Goal: Task Accomplishment & Management: Use online tool/utility

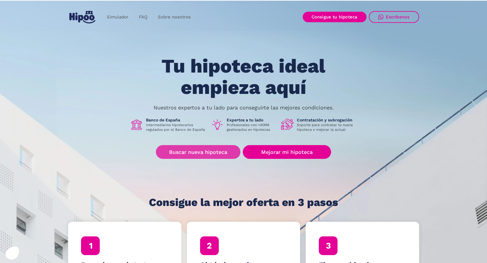
click at [222, 149] on link "Buscar nueva hipoteca" at bounding box center [198, 152] width 84 height 14
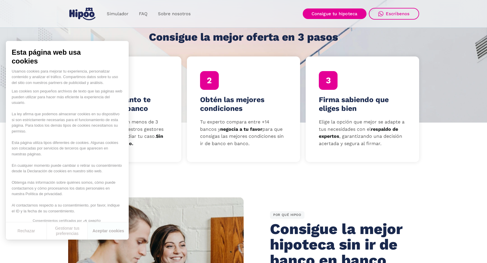
scroll to position [175, 0]
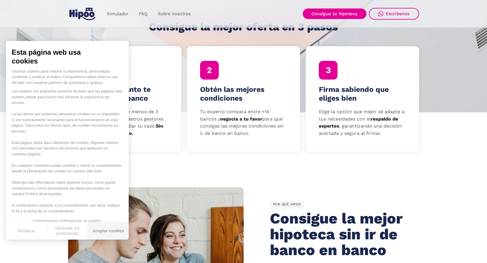
click at [114, 231] on button "Aceptar cookies" at bounding box center [108, 230] width 41 height 17
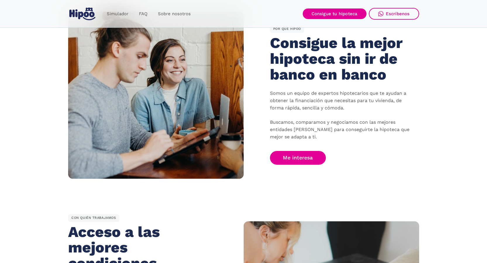
scroll to position [526, 0]
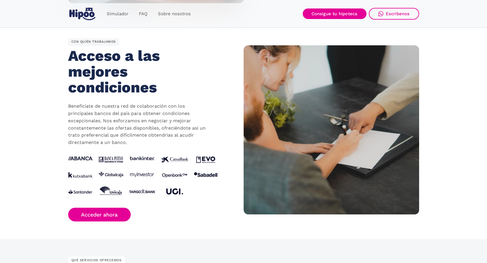
drag, startPoint x: 220, startPoint y: 158, endPoint x: 175, endPoint y: 159, distance: 44.7
click at [175, 159] on div "CON QUIÉN TRABAJAMOS Acceso a las mejores condiciones Benefíciate de nuestra re…" at bounding box center [155, 129] width 175 height 183
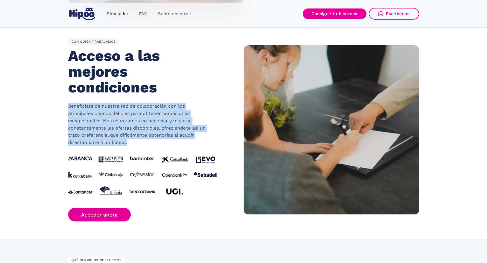
drag, startPoint x: 69, startPoint y: 106, endPoint x: 155, endPoint y: 143, distance: 93.6
click at [155, 143] on p "Benefíciate de nuestra red de colaboración con los principales bancos del país …" at bounding box center [138, 125] width 140 height 44
click at [134, 144] on p "Benefíciate de nuestra red de colaboración con los principales bancos del país …" at bounding box center [138, 125] width 140 height 44
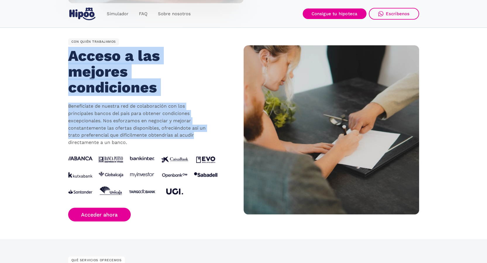
drag, startPoint x: 91, startPoint y: 59, endPoint x: 201, endPoint y: 134, distance: 133.6
click at [201, 134] on div "CON QUIÉN TRABAJAMOS Acceso a las mejores condiciones Benefíciate de nuestra re…" at bounding box center [155, 129] width 175 height 183
click at [202, 138] on p "Benefíciate de nuestra red de colaboración con los principales bancos del país …" at bounding box center [138, 125] width 140 height 44
drag, startPoint x: 195, startPoint y: 135, endPoint x: 69, endPoint y: 58, distance: 146.7
click at [69, 58] on div "CON QUIÉN TRABAJAMOS Acceso a las mejores condiciones Benefíciate de nuestra re…" at bounding box center [155, 129] width 175 height 183
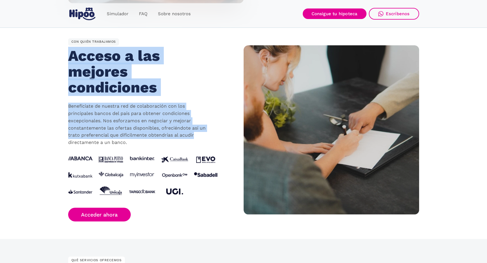
click at [66, 54] on section "CON QUIÉN TRABAJAMOS Acceso a las mejores condiciones Benefíciate de nuestra re…" at bounding box center [243, 130] width 487 height 218
drag, startPoint x: 70, startPoint y: 40, endPoint x: 207, endPoint y: 139, distance: 169.1
click at [207, 139] on div "CON QUIÉN TRABAJAMOS Acceso a las mejores condiciones Benefíciate de nuestra re…" at bounding box center [155, 129] width 175 height 183
click at [201, 139] on p "Benefíciate de nuestra red de colaboración con los principales bancos del país …" at bounding box center [138, 125] width 140 height 44
drag, startPoint x: 127, startPoint y: 143, endPoint x: 60, endPoint y: 46, distance: 117.4
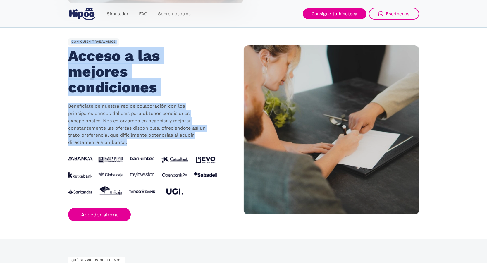
click at [60, 46] on section "CON QUIÉN TRABAJAMOS Acceso a las mejores condiciones Benefíciate de nuestra re…" at bounding box center [243, 130] width 487 height 218
click at [58, 46] on section "CON QUIÉN TRABAJAMOS Acceso a las mejores condiciones Benefíciate de nuestra re…" at bounding box center [243, 130] width 487 height 218
drag, startPoint x: 69, startPoint y: 39, endPoint x: 202, endPoint y: 141, distance: 167.0
click at [204, 143] on div "CON QUIÉN TRABAJAMOS Acceso a las mejores condiciones Benefíciate de nuestra re…" at bounding box center [155, 129] width 175 height 183
click at [122, 13] on link "Simulador" at bounding box center [117, 13] width 32 height 11
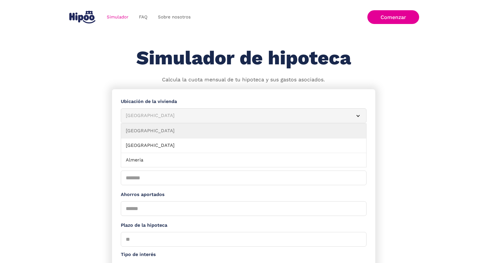
click at [350, 115] on article "Albacete" at bounding box center [243, 115] width 245 height 15
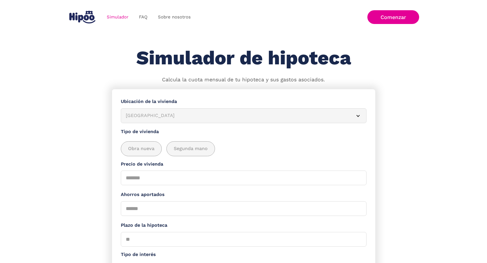
click at [350, 115] on article "Albacete" at bounding box center [243, 115] width 245 height 15
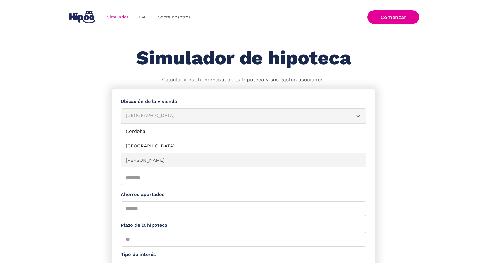
scroll to position [146, 0]
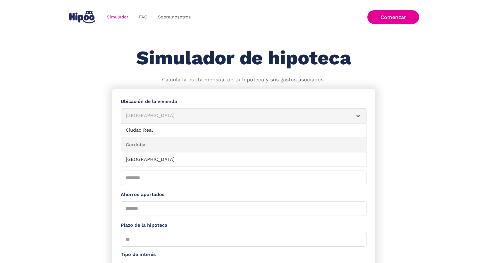
click at [146, 144] on link "Cordoba" at bounding box center [243, 145] width 245 height 15
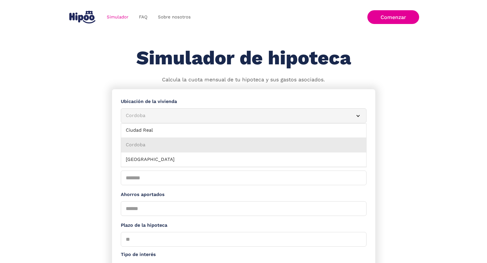
click at [140, 145] on link "Cordoba" at bounding box center [243, 145] width 245 height 15
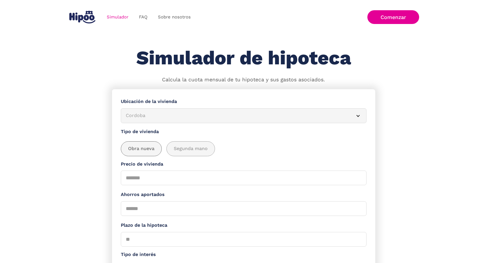
click at [140, 151] on span "Obra nueva" at bounding box center [141, 148] width 26 height 7
click at [190, 150] on span "Segunda mano" at bounding box center [191, 148] width 34 height 7
click at [308, 179] on input "Precio de vivienda" at bounding box center [243, 177] width 245 height 15
type input "******"
click at [304, 194] on label "Ahorros aportados" at bounding box center [243, 194] width 245 height 7
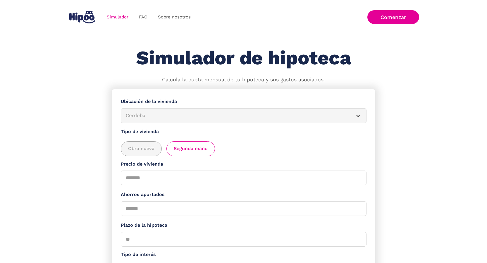
click at [304, 201] on input "Ahorros aportados" at bounding box center [243, 208] width 245 height 15
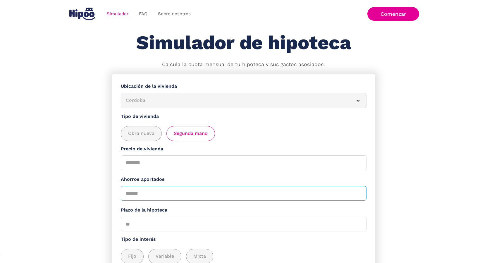
scroll to position [29, 0]
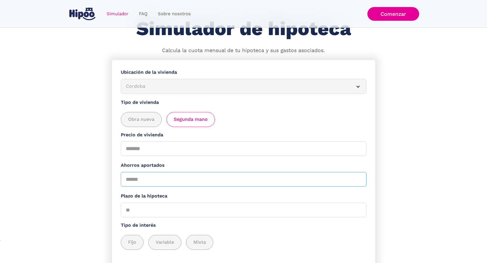
type input "*****"
click at [352, 212] on input "Plazo de la hipoteca" at bounding box center [243, 210] width 245 height 15
click at [363, 212] on input "Plazo de la hipoteca" at bounding box center [243, 210] width 245 height 15
click at [357, 211] on input "**" at bounding box center [243, 210] width 245 height 15
click at [359, 208] on input "**" at bounding box center [243, 210] width 245 height 15
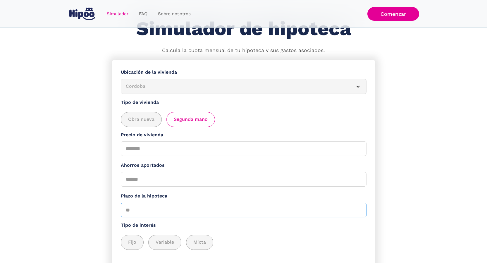
click at [359, 208] on input "**" at bounding box center [243, 210] width 245 height 15
drag, startPoint x: 330, startPoint y: 212, endPoint x: 88, endPoint y: 219, distance: 242.3
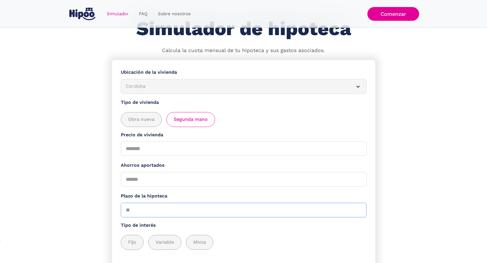
click at [88, 219] on section "**********" at bounding box center [243, 184] width 487 height 249
type input "**"
click at [272, 226] on label "Tipo de interés" at bounding box center [243, 225] width 245 height 7
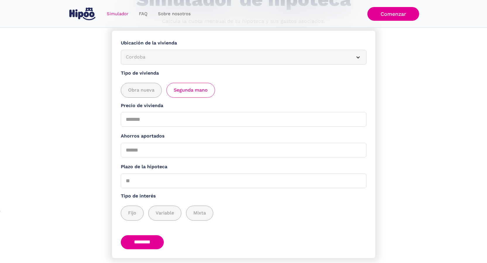
scroll to position [75, 0]
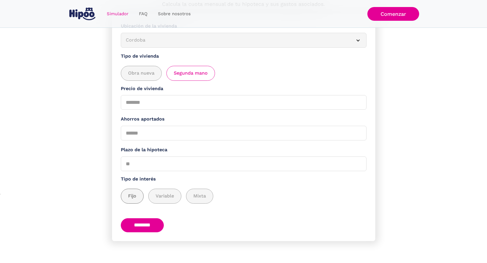
click at [129, 192] on span "Fijo" at bounding box center [132, 195] width 8 height 7
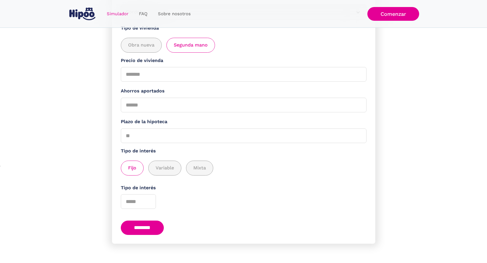
scroll to position [106, 0]
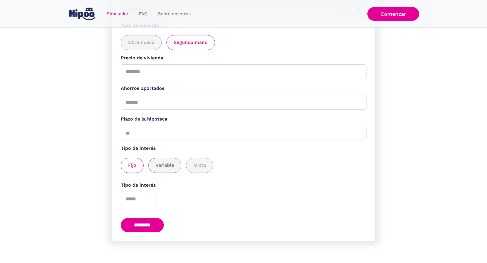
click at [162, 169] on span "Variable" at bounding box center [164, 165] width 18 height 7
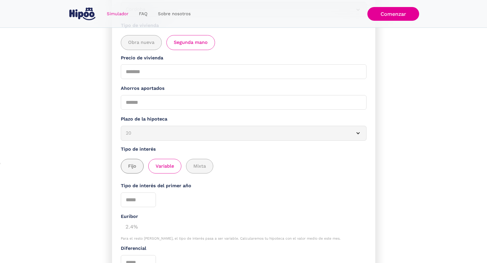
click at [129, 165] on span "Fijo" at bounding box center [132, 165] width 8 height 7
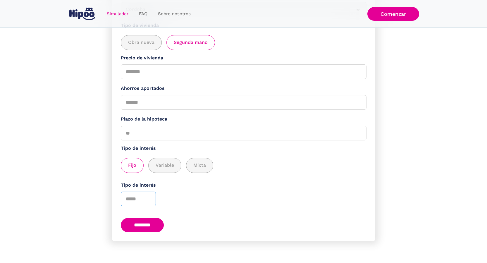
click at [145, 198] on input "Tipo de interés" at bounding box center [138, 198] width 35 height 15
click at [150, 197] on input "*" at bounding box center [138, 198] width 35 height 15
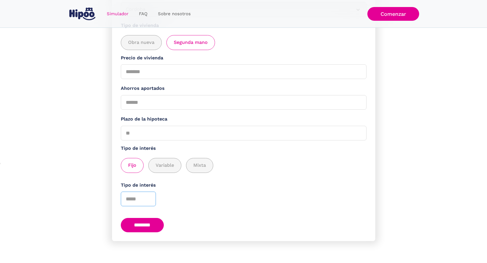
click at [150, 197] on input "*" at bounding box center [138, 198] width 35 height 15
click at [149, 199] on input "*" at bounding box center [138, 198] width 35 height 15
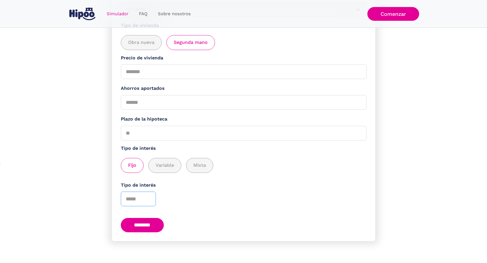
click at [149, 199] on input "*" at bounding box center [138, 198] width 35 height 15
type input "*"
click at [149, 199] on input "*" at bounding box center [138, 198] width 35 height 15
click at [157, 227] on input "********" at bounding box center [142, 225] width 43 height 14
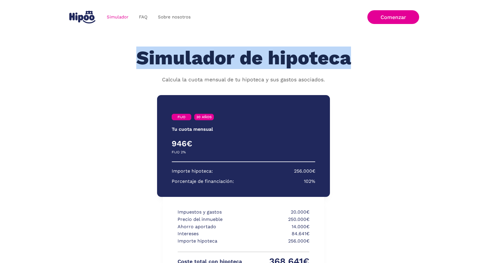
drag, startPoint x: 169, startPoint y: 60, endPoint x: 380, endPoint y: 55, distance: 211.3
click at [380, 55] on div "Simulador de hipoteca Calcula la cuota mensual de tu hipoteca y sus gastos asoc…" at bounding box center [243, 65] width 351 height 36
click at [376, 74] on div "Simulador de hipoteca Calcula la cuota mensual de tu hipoteca y sus gastos asoc…" at bounding box center [243, 65] width 351 height 36
drag, startPoint x: 352, startPoint y: 60, endPoint x: 114, endPoint y: 51, distance: 238.4
click at [114, 51] on div "Simulador de hipoteca Calcula la cuota mensual de tu hipoteca y sus gastos asoc…" at bounding box center [243, 65] width 351 height 36
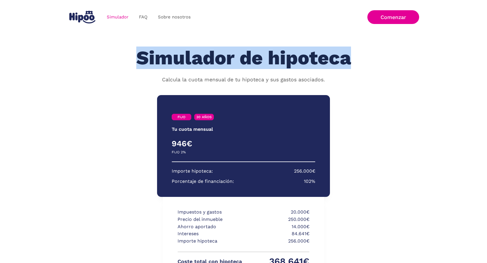
click at [132, 48] on div "Simulador de hipoteca Calcula la cuota mensual de tu hipoteca y sus gastos asoc…" at bounding box center [243, 65] width 351 height 36
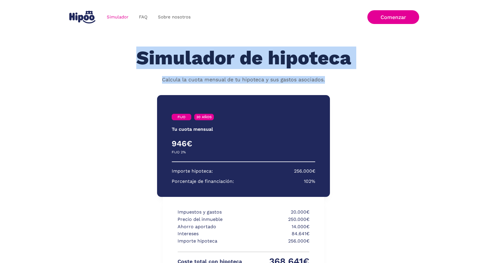
drag, startPoint x: 134, startPoint y: 46, endPoint x: 326, endPoint y: 79, distance: 194.9
click at [326, 79] on section "Simulador de hipoteca Calcula la cuota mensual de tu hipoteca y sus gastos asoc…" at bounding box center [243, 60] width 487 height 58
click at [346, 86] on div "Simulador de hipoteca Calcula la cuota mensual de tu hipoteca y sus gastos asoc…" at bounding box center [243, 68] width 351 height 42
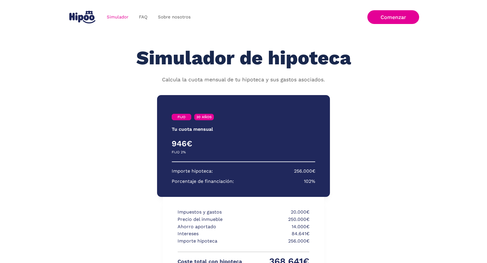
scroll to position [83, 0]
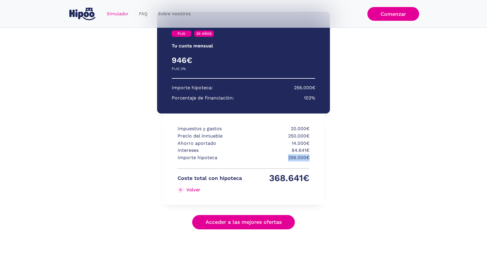
drag, startPoint x: 287, startPoint y: 157, endPoint x: 326, endPoint y: 156, distance: 38.9
click at [326, 156] on div "FIJO 30 AÑOS Tu cuota mensual PRIMER AÑO RESTO DE AÑOS 946€ 0€ FIJO 2% VARIABLE…" at bounding box center [243, 120] width 172 height 229
click at [246, 222] on link "Acceder a las mejores ofertas" at bounding box center [243, 222] width 103 height 14
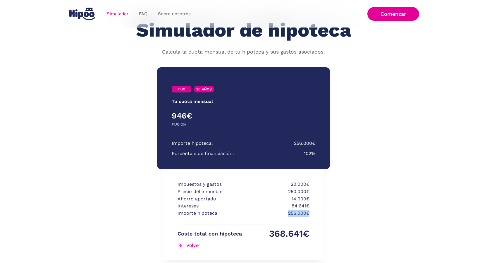
scroll to position [0, 0]
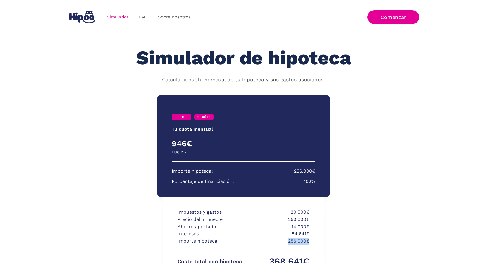
scroll to position [83, 0]
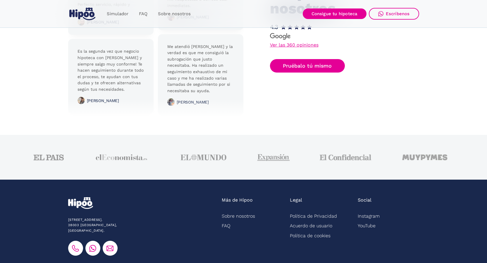
scroll to position [1461, 0]
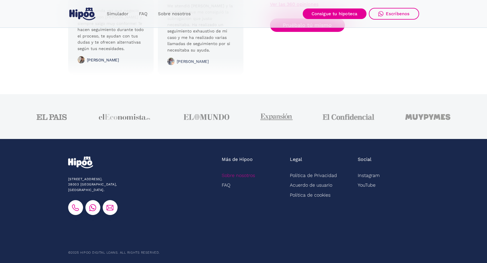
click at [233, 175] on link "Sobre nosotros" at bounding box center [238, 175] width 33 height 10
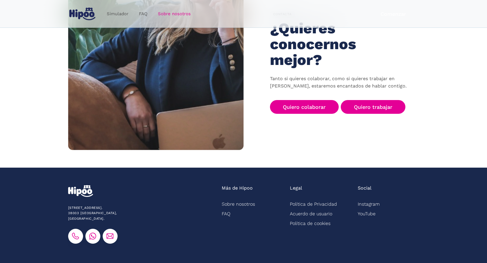
scroll to position [847, 0]
